Goal: Information Seeking & Learning: Check status

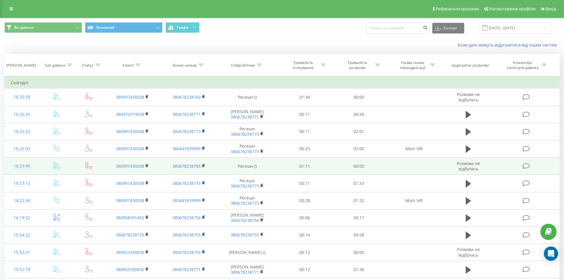
click at [41, 170] on td at bounding box center [56, 166] width 35 height 17
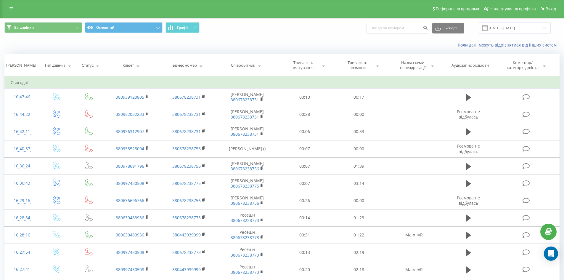
click at [426, 46] on div "Коли дані можуть відрізнятися вiд інших систем" at bounding box center [388, 45] width 352 height 6
